Goal: Use online tool/utility: Utilize a website feature to perform a specific function

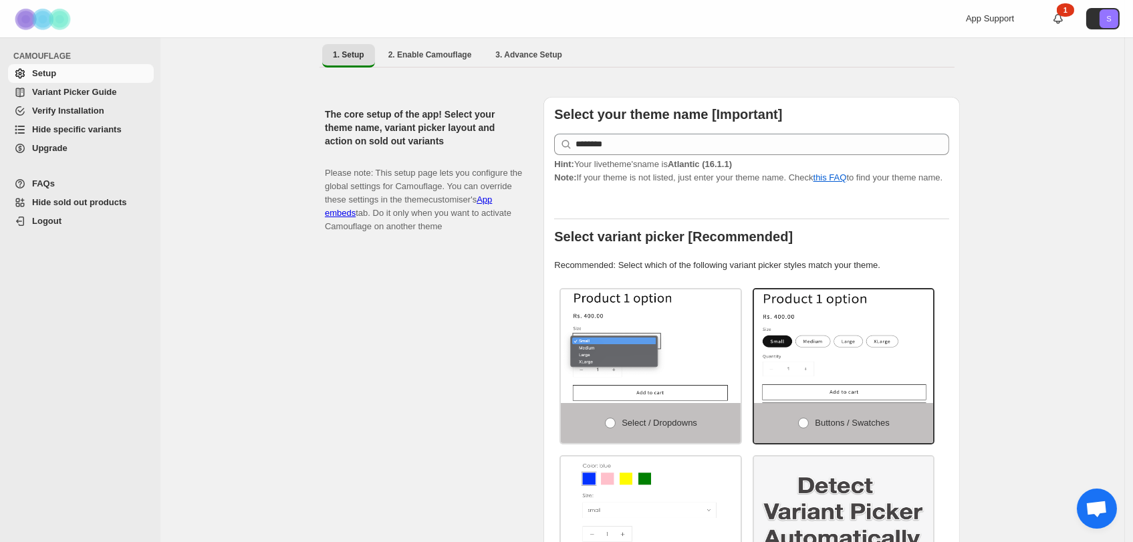
scroll to position [107, 0]
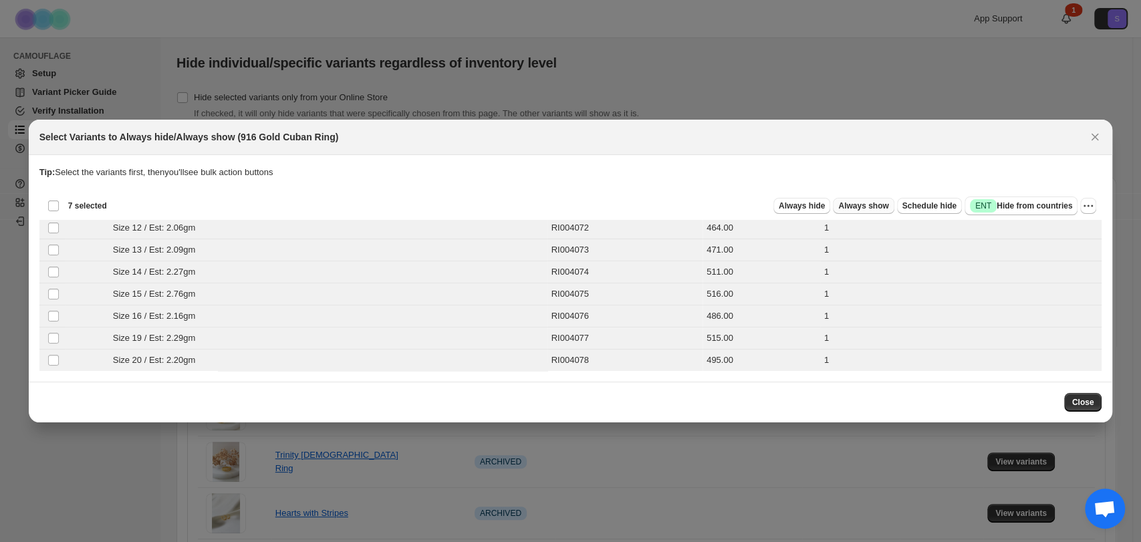
click at [882, 203] on span "Always show" at bounding box center [863, 206] width 50 height 11
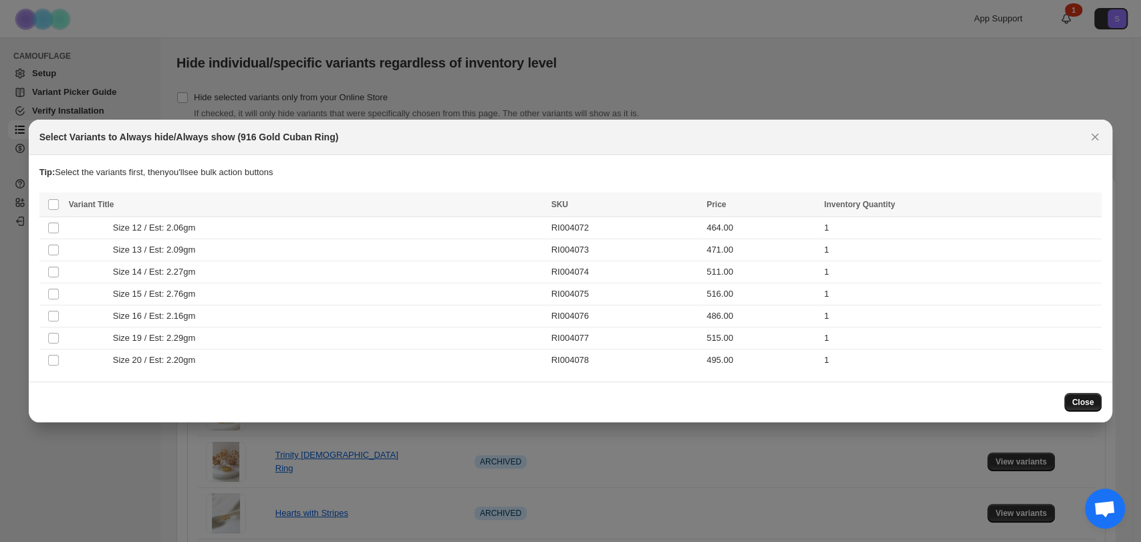
click at [1086, 399] on span "Close" at bounding box center [1083, 402] width 22 height 11
